Goal: Communication & Community: Answer question/provide support

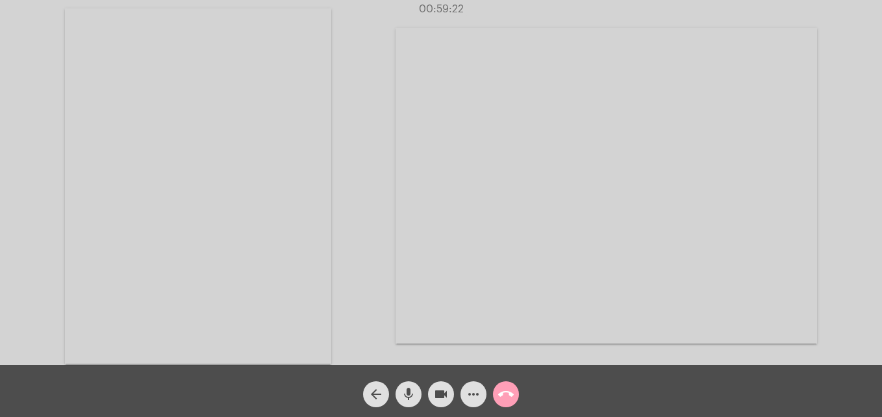
click at [512, 400] on mat-icon "call_end" at bounding box center [506, 394] width 16 height 16
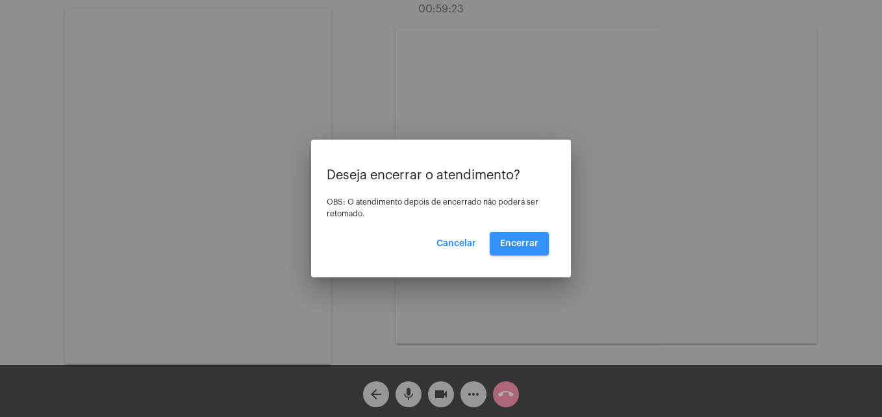
click at [527, 246] on span "Encerrar" at bounding box center [519, 243] width 38 height 9
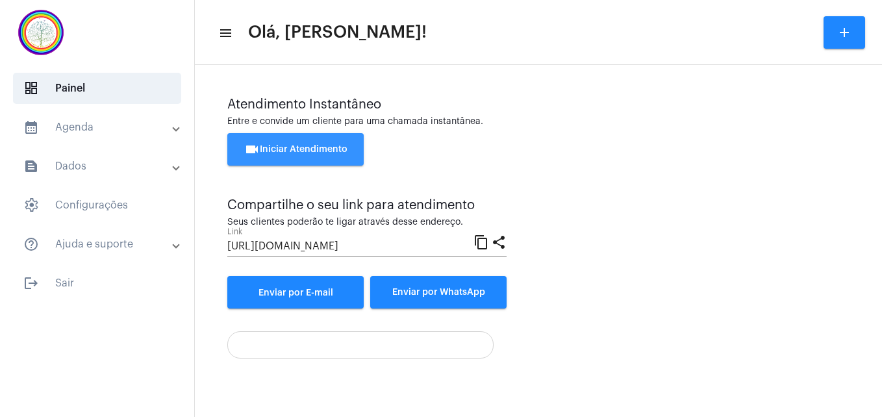
click at [310, 143] on button "videocam Iniciar Atendimento" at bounding box center [295, 149] width 136 height 32
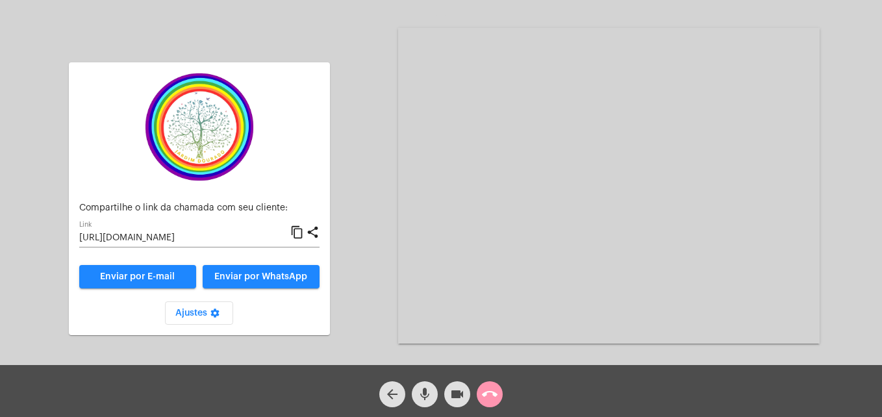
click at [300, 228] on mat-icon "content_copy" at bounding box center [297, 233] width 14 height 16
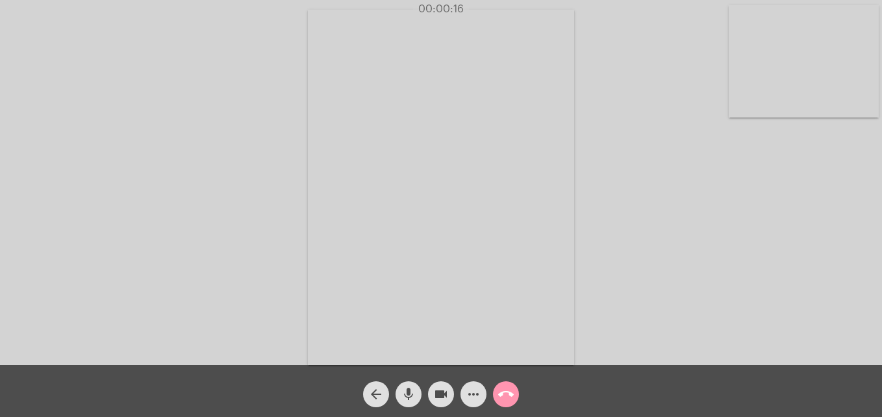
click at [751, 101] on video at bounding box center [804, 61] width 150 height 112
click at [352, 350] on video at bounding box center [558, 185] width 473 height 355
